Goal: Task Accomplishment & Management: Complete application form

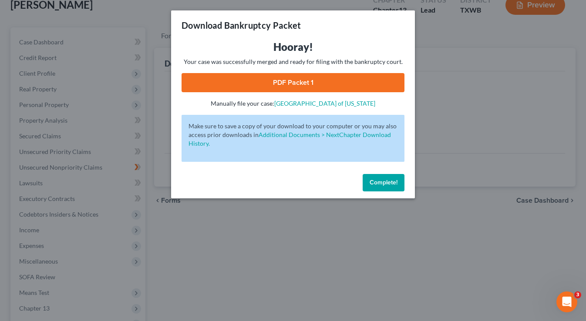
click at [381, 185] on span "Complete!" at bounding box center [384, 182] width 28 height 7
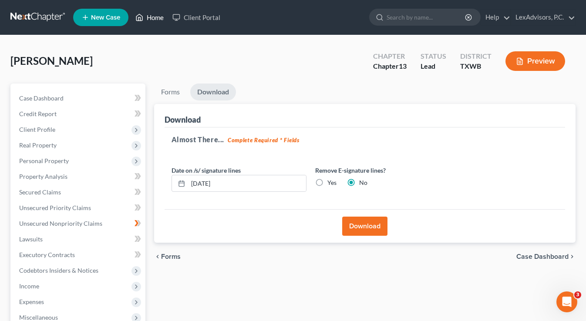
click at [149, 17] on link "Home" at bounding box center [149, 18] width 37 height 16
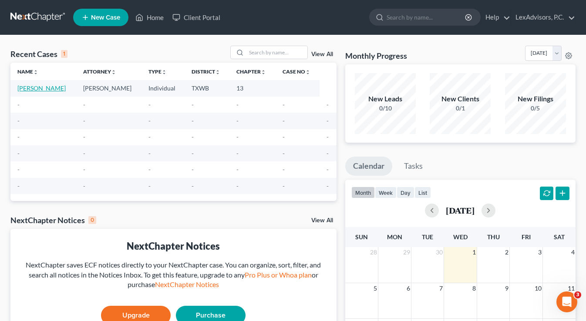
click at [39, 87] on link "[PERSON_NAME]" at bounding box center [41, 87] width 48 height 7
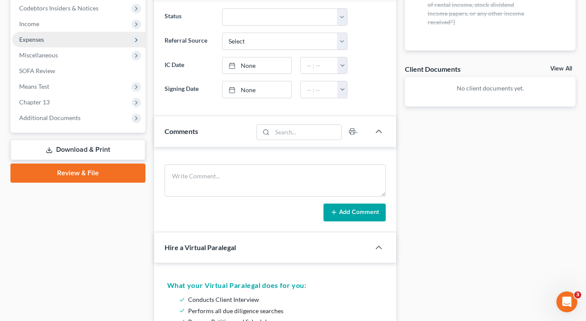
click at [82, 147] on link "Download & Print" at bounding box center [77, 150] width 135 height 20
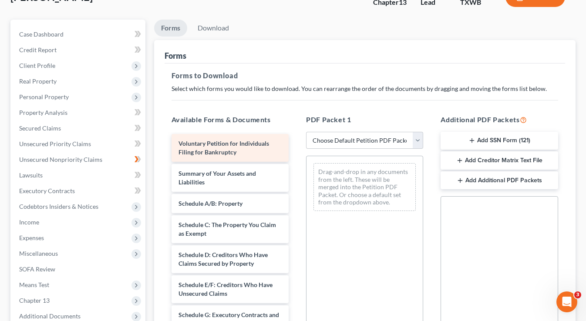
scroll to position [81, 0]
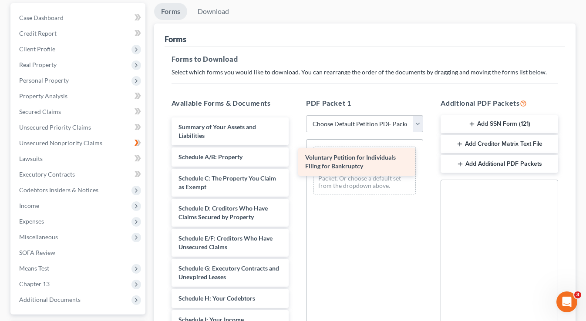
drag, startPoint x: 236, startPoint y: 124, endPoint x: 363, endPoint y: 156, distance: 130.5
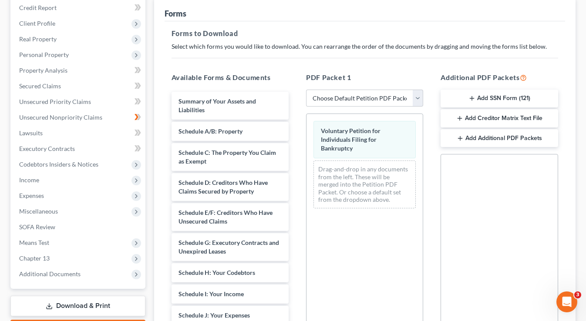
scroll to position [0, 0]
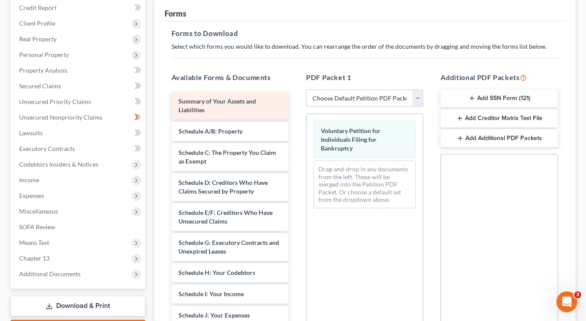
click at [238, 103] on div "Summary of Your Assets and Liabilities Schedule A/B: Property Schedule C: The P…" at bounding box center [230, 305] width 131 height 426
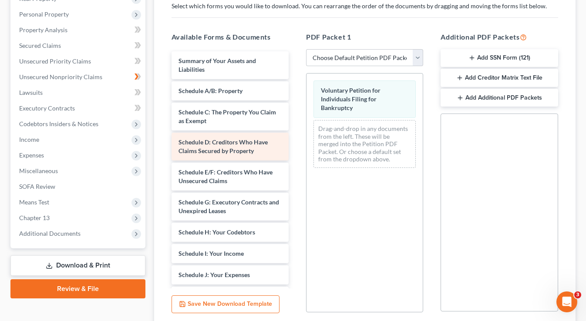
scroll to position [147, 0]
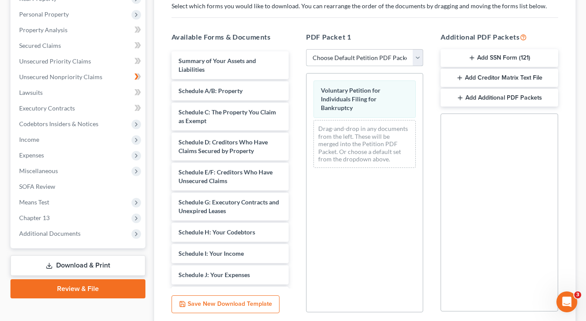
select select "0"
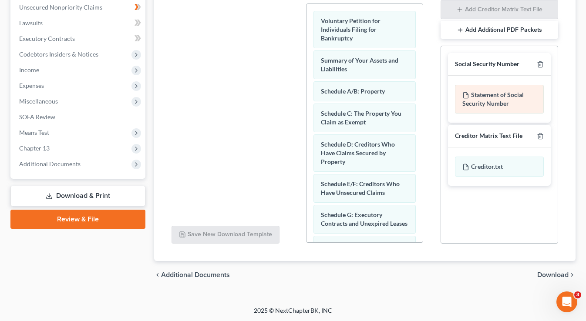
scroll to position [0, 0]
click at [493, 95] on div "Statement of Social Security Number" at bounding box center [499, 99] width 88 height 29
click at [487, 97] on div "Statement of Social Security Number" at bounding box center [499, 99] width 88 height 29
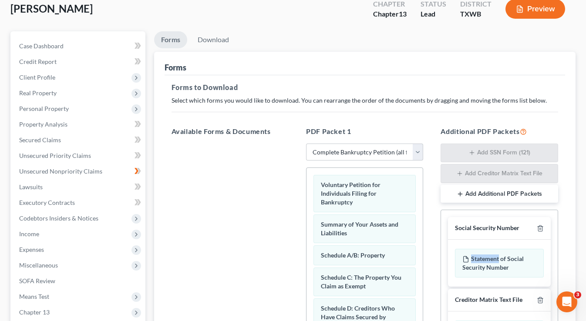
scroll to position [20, 0]
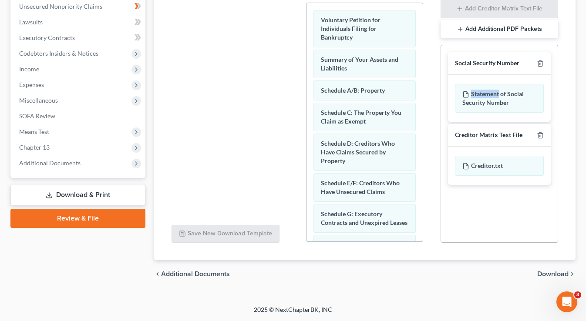
click at [551, 271] on span "Download" at bounding box center [552, 274] width 31 height 7
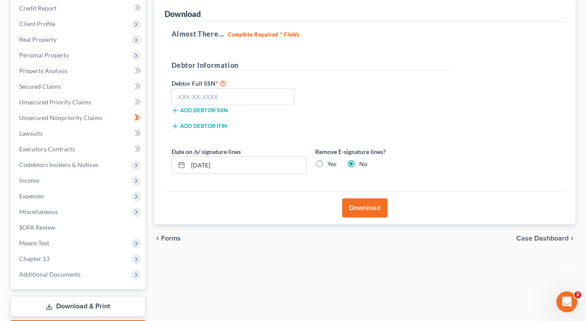
scroll to position [94, 0]
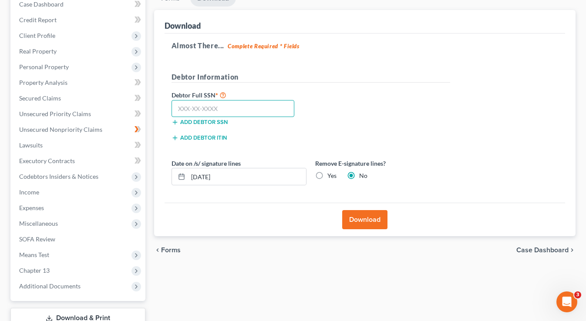
click at [266, 109] on input "text" at bounding box center [232, 108] width 123 height 17
type input "460-08-5292"
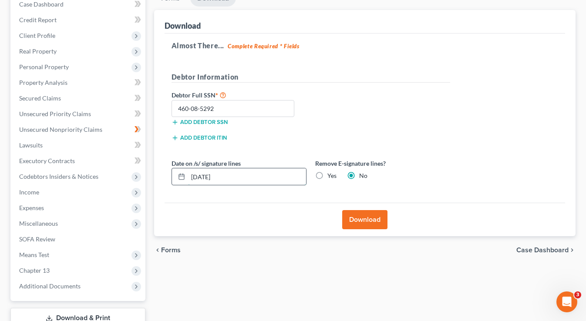
click at [207, 175] on input "[DATE]" at bounding box center [247, 176] width 118 height 17
type input "[DATE]"
click at [363, 220] on button "Download" at bounding box center [364, 219] width 45 height 19
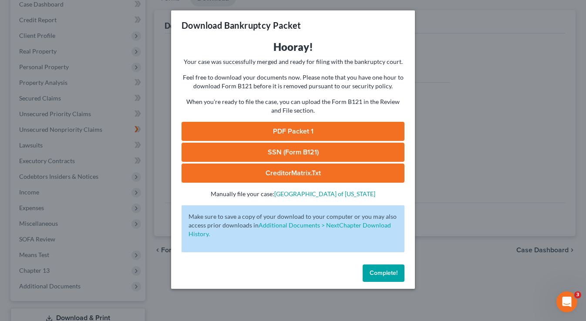
click at [298, 175] on link "CreditorMatrix.txt" at bounding box center [293, 173] width 223 height 19
click at [305, 153] on link "SSN (Form B121)" at bounding box center [293, 152] width 223 height 19
click at [274, 133] on link "PDF Packet 1" at bounding box center [293, 131] width 223 height 19
click at [450, 127] on div "Download Bankruptcy Packet Hooray! Your case was successfully merged and ready …" at bounding box center [293, 160] width 586 height 321
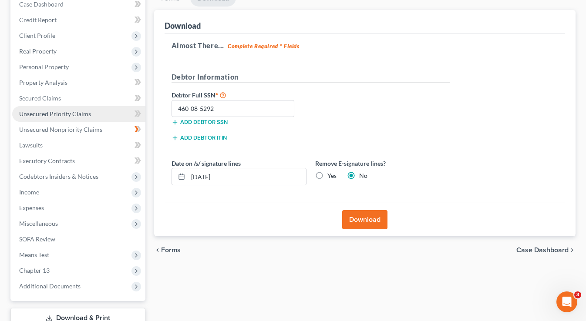
scroll to position [66, 0]
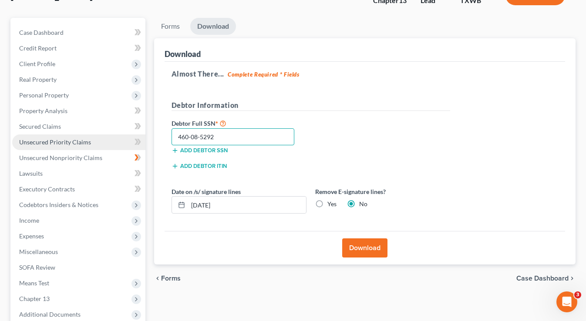
drag, startPoint x: 218, startPoint y: 136, endPoint x: 142, endPoint y: 135, distance: 75.3
click at [142, 135] on div "Petition Navigation Case Dashboard Payments Invoices Payments Payments Credit R…" at bounding box center [293, 199] width 574 height 362
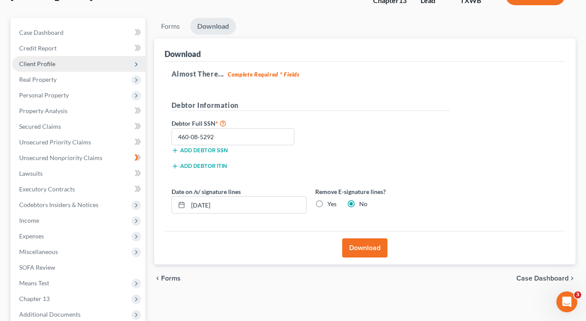
drag, startPoint x: 60, startPoint y: 50, endPoint x: 59, endPoint y: 57, distance: 7.0
click at [60, 50] on link "Credit Report" at bounding box center [78, 48] width 133 height 16
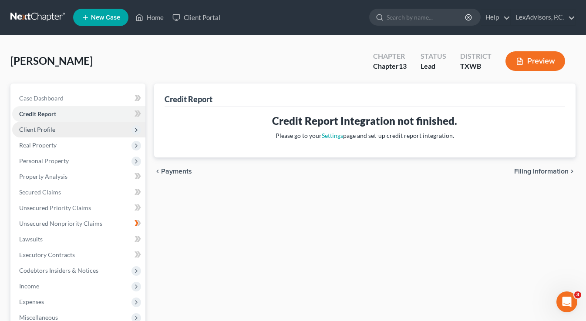
click at [54, 129] on span "Client Profile" at bounding box center [78, 130] width 133 height 16
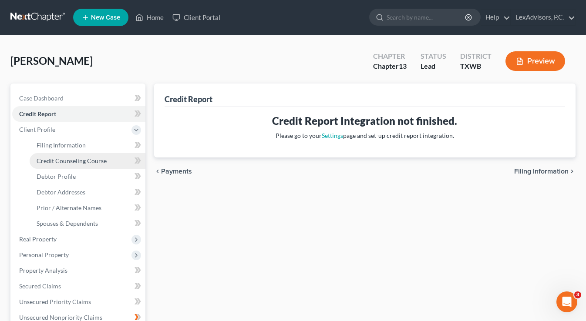
click at [75, 165] on link "Credit Counseling Course" at bounding box center [88, 161] width 116 height 16
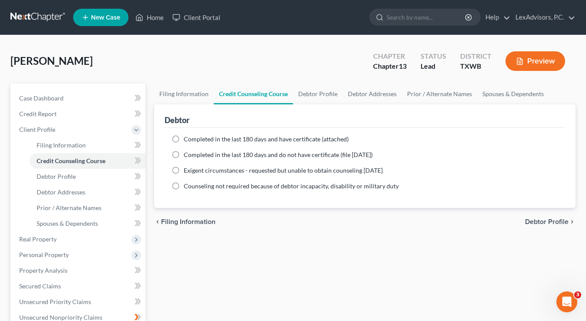
click at [184, 154] on label "Completed in the last 180 days and do not have certificate (file [DATE])" at bounding box center [278, 155] width 189 height 9
click at [187, 154] on input "Completed in the last 180 days and do not have certificate (file [DATE])" at bounding box center [190, 154] width 6 height 6
radio input "true"
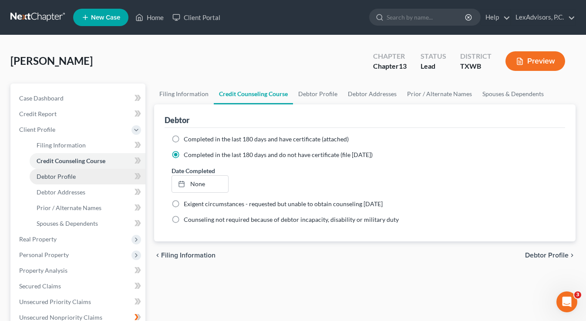
click at [64, 177] on span "Debtor Profile" at bounding box center [56, 176] width 39 height 7
select select "3"
select select "2"
